Goal: Check status: Check status

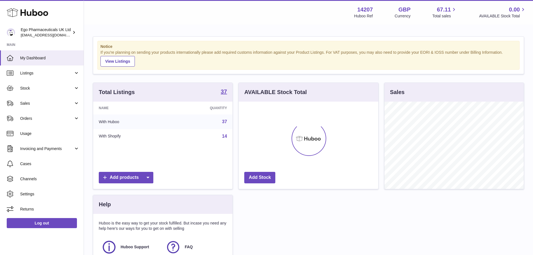
scroll to position [87, 140]
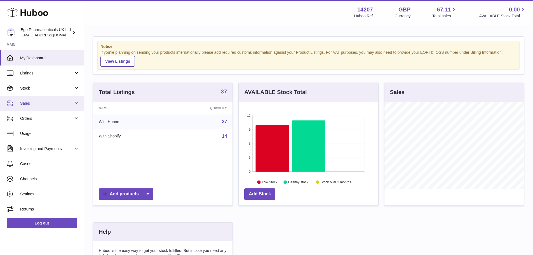
click at [48, 98] on link "Sales" at bounding box center [42, 103] width 84 height 15
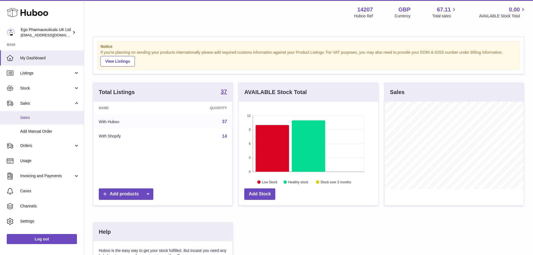
click at [41, 117] on span "Sales" at bounding box center [49, 117] width 59 height 5
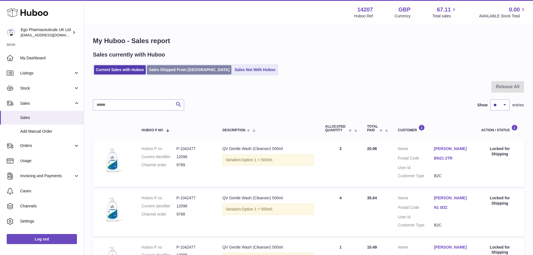
click at [181, 71] on link "Sales Shipped From [GEOGRAPHIC_DATA]" at bounding box center [189, 69] width 85 height 9
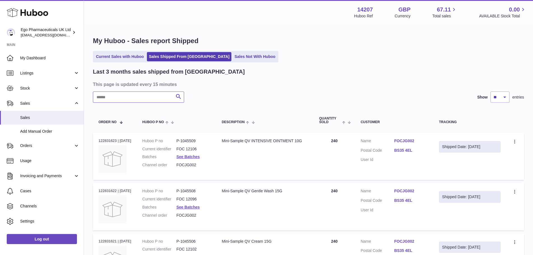
click at [160, 94] on input "text" at bounding box center [138, 97] width 91 height 11
paste input "****"
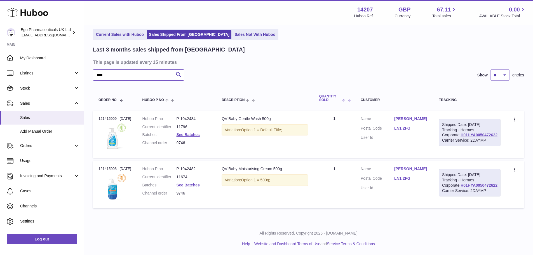
scroll to position [47, 0]
type input "****"
click at [110, 116] on div "Order no 121415909 | [DATE]" at bounding box center [115, 118] width 33 height 5
copy div "121415909"
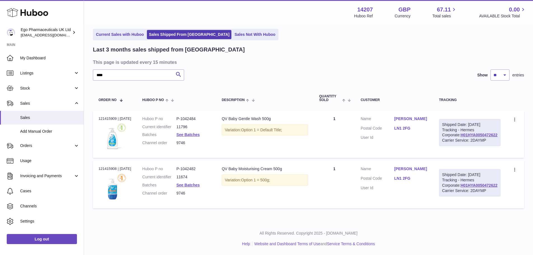
click at [219, 122] on td "Description QV Baby Gentle Wash 500g Variation: Option 1 = Default Title;" at bounding box center [264, 134] width 97 height 47
